Goal: Information Seeking & Learning: Learn about a topic

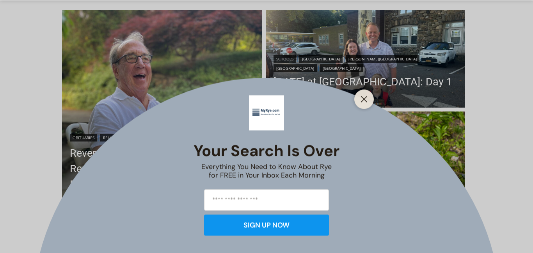
scroll to position [209, 0]
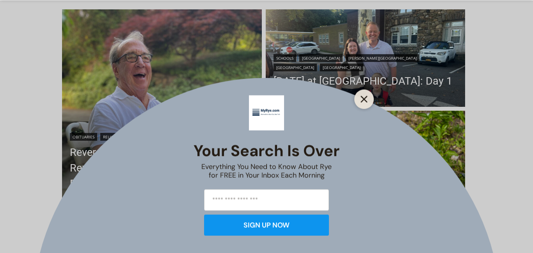
click at [364, 99] on line "Close" at bounding box center [363, 98] width 5 height 5
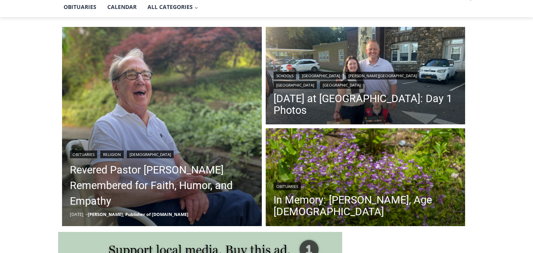
scroll to position [186, 0]
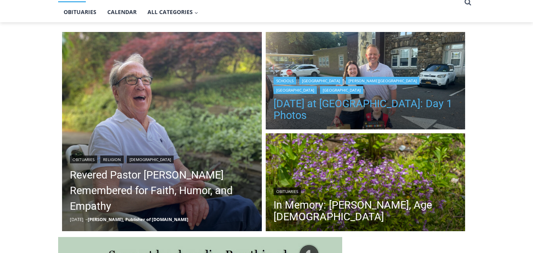
click at [404, 109] on link "[DATE] at [GEOGRAPHIC_DATA]: Day 1 Photos" at bounding box center [366, 109] width 184 height 23
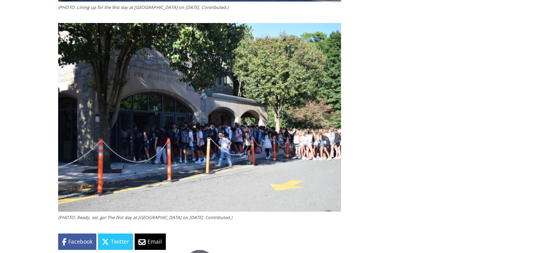
scroll to position [1493, 0]
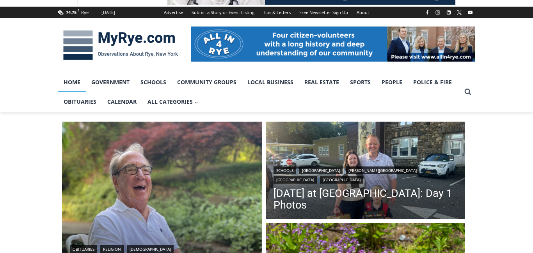
scroll to position [92, 0]
